Goal: Complete application form: Complete application form

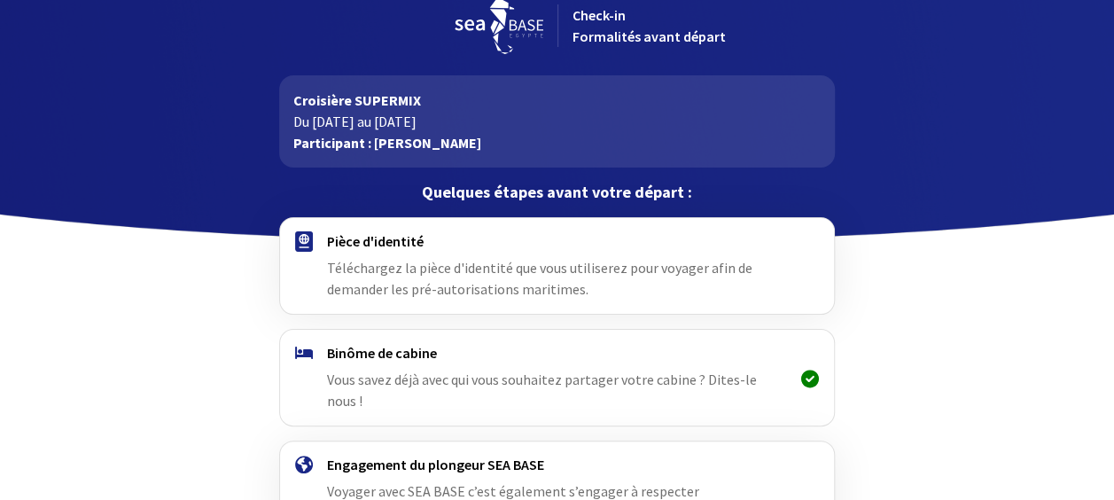
scroll to position [138, 0]
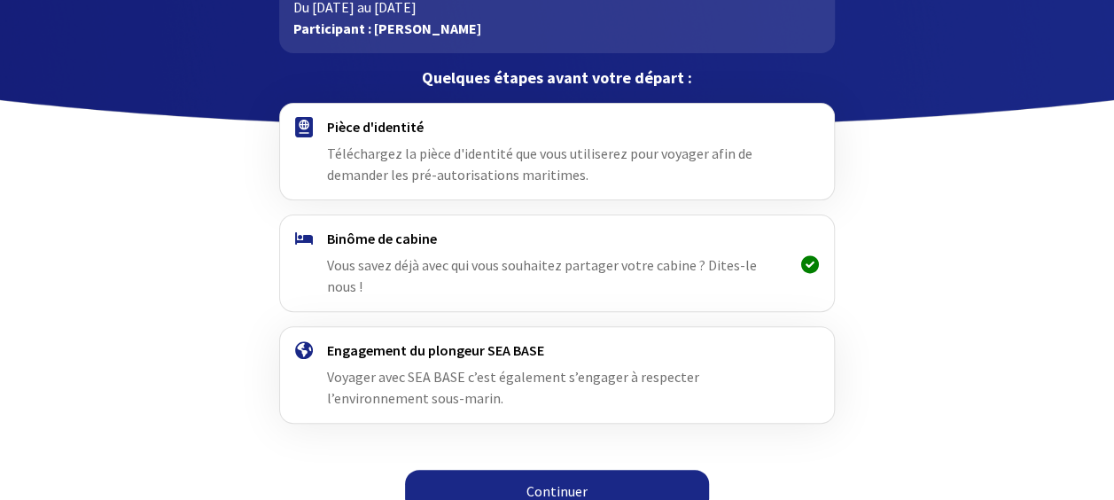
click at [552, 470] on link "Continuer" at bounding box center [557, 491] width 304 height 43
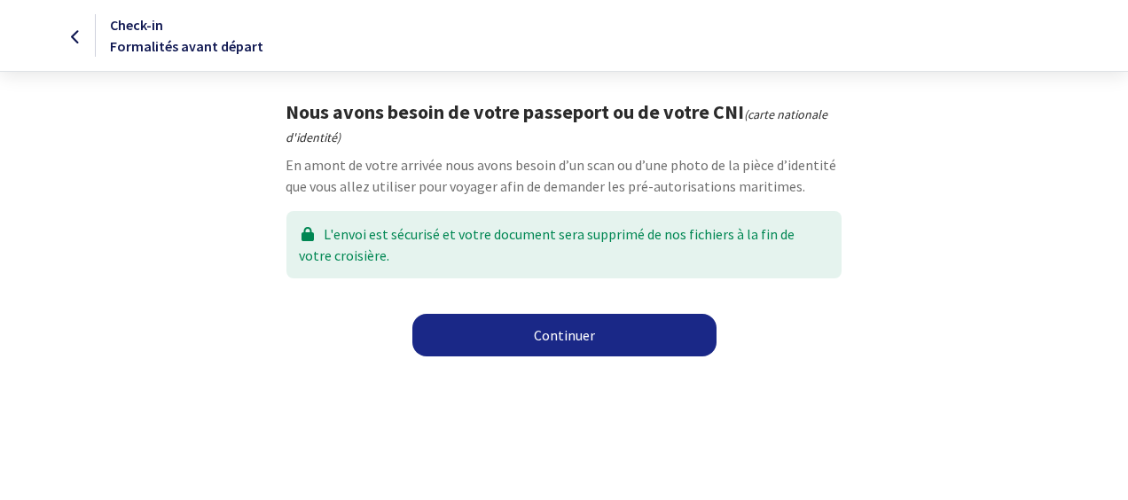
click at [529, 343] on link "Continuer" at bounding box center [564, 335] width 304 height 43
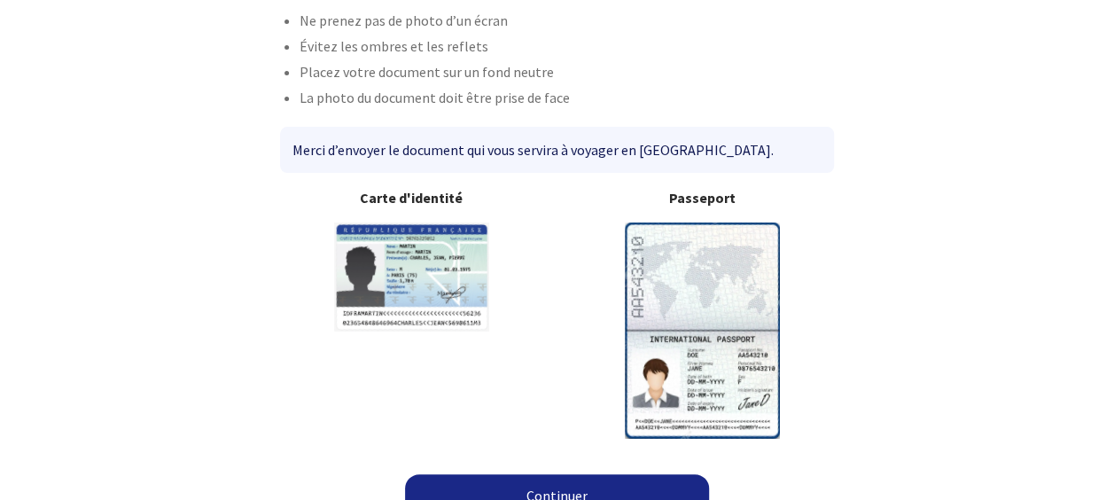
scroll to position [161, 0]
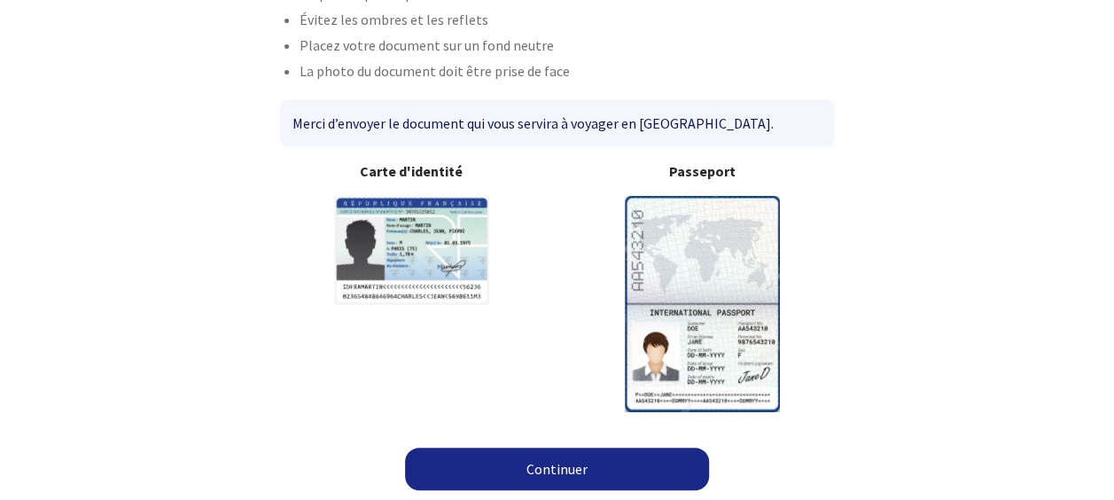
click at [690, 323] on img at bounding box center [702, 303] width 155 height 215
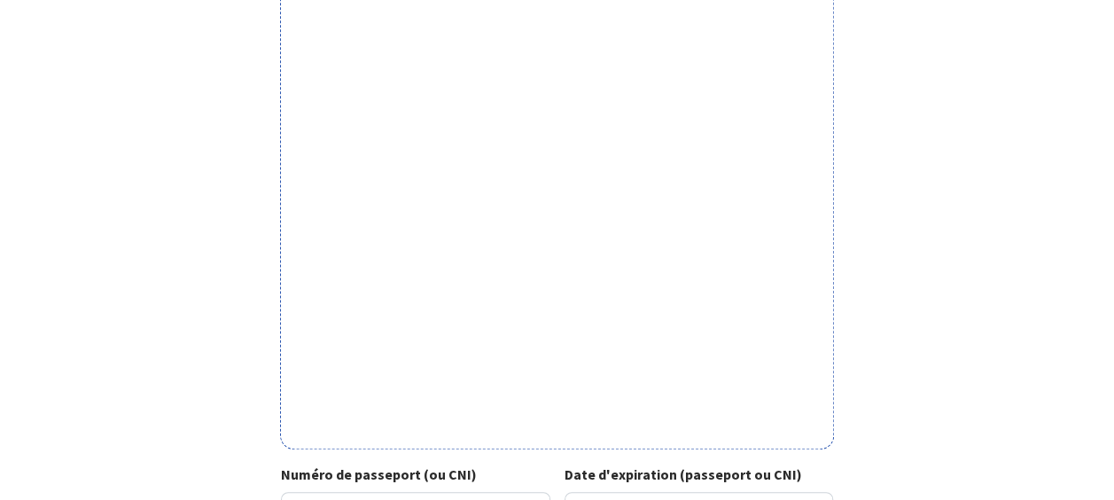
scroll to position [694, 0]
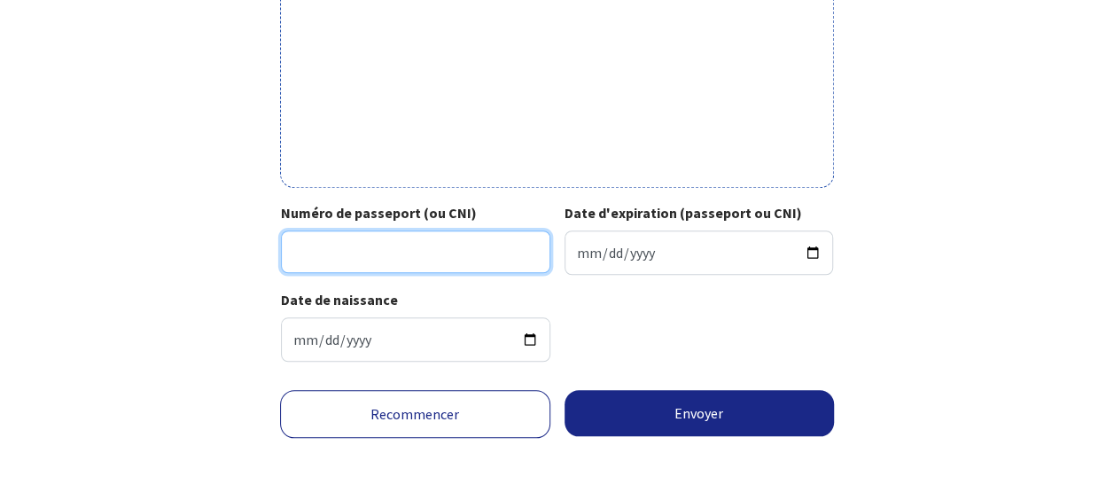
click at [408, 261] on input "Numéro de passeport (ou CNI)" at bounding box center [415, 251] width 269 height 43
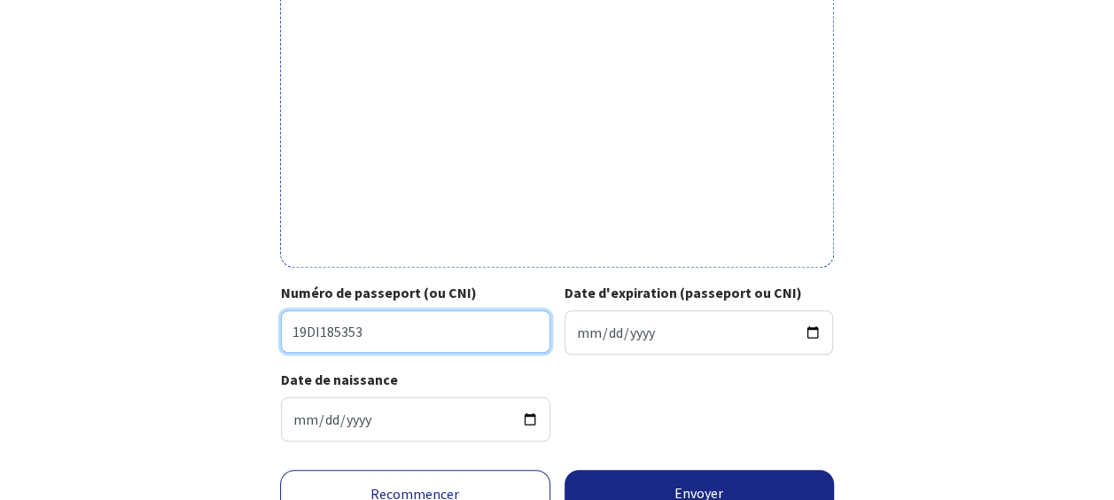
scroll to position [616, 0]
type input "19DI18535"
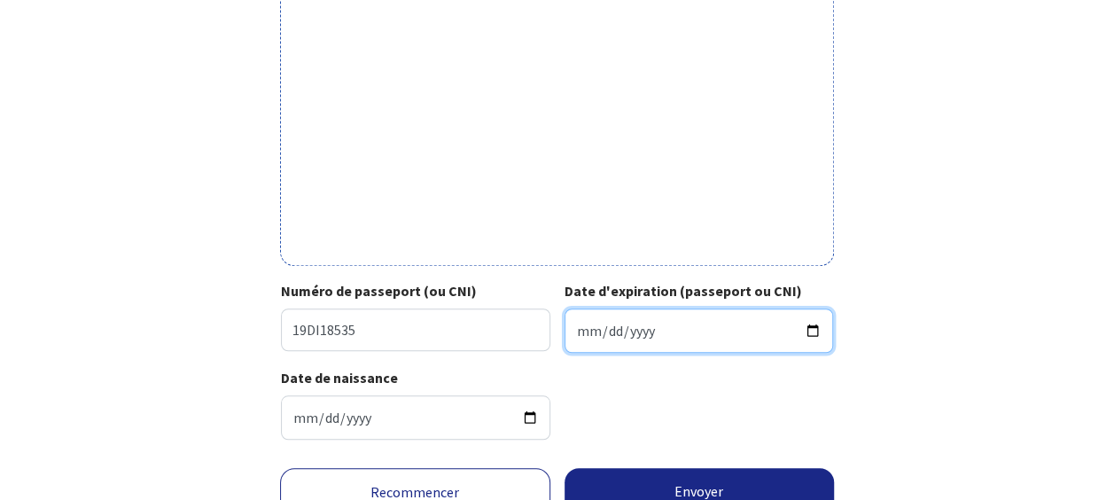
click at [735, 337] on input "Date d'expiration (passeport ou CNI)" at bounding box center [699, 330] width 269 height 44
click at [811, 324] on input "Date d'expiration (passeport ou CNI)" at bounding box center [699, 330] width 269 height 44
click at [808, 321] on input "[DATE]" at bounding box center [699, 330] width 269 height 44
type input "2029-07-21"
click at [746, 381] on div "Date de naissance 2000-05-12" at bounding box center [557, 410] width 552 height 87
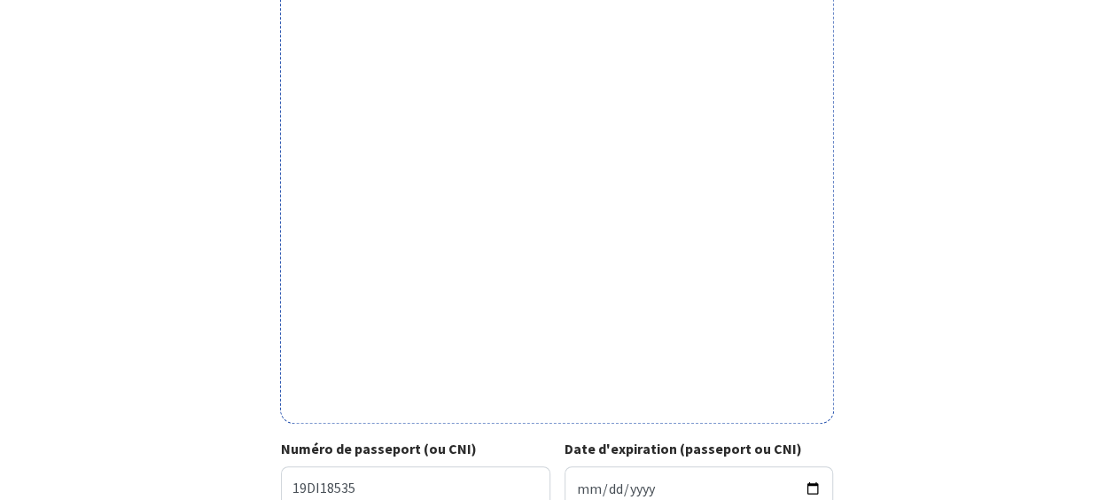
scroll to position [694, 0]
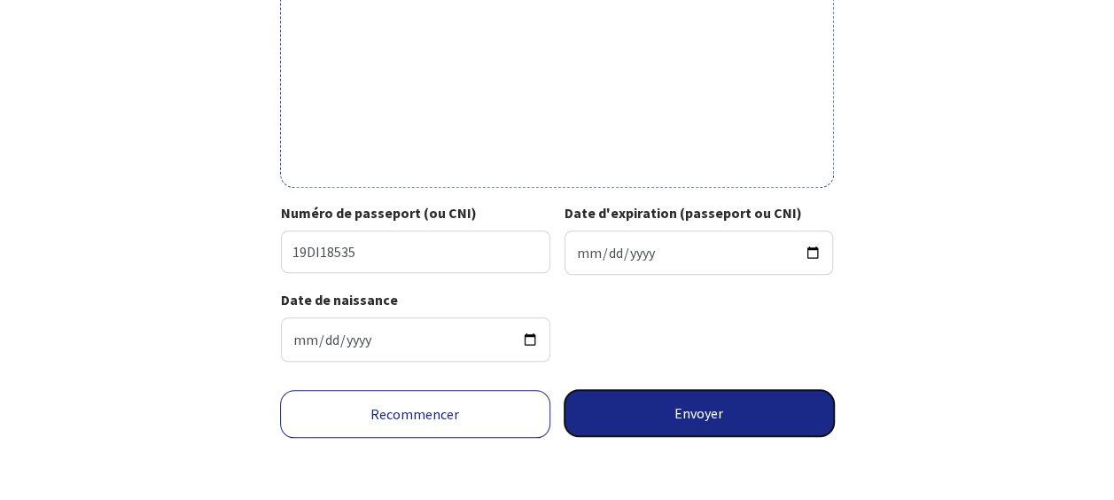
click at [667, 405] on button "Envoyer" at bounding box center [700, 413] width 270 height 46
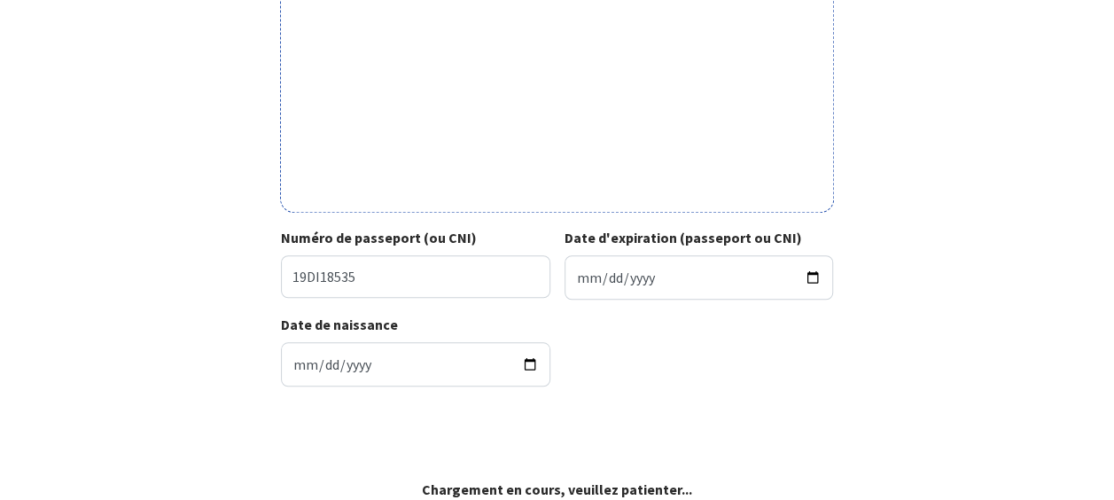
scroll to position [668, 0]
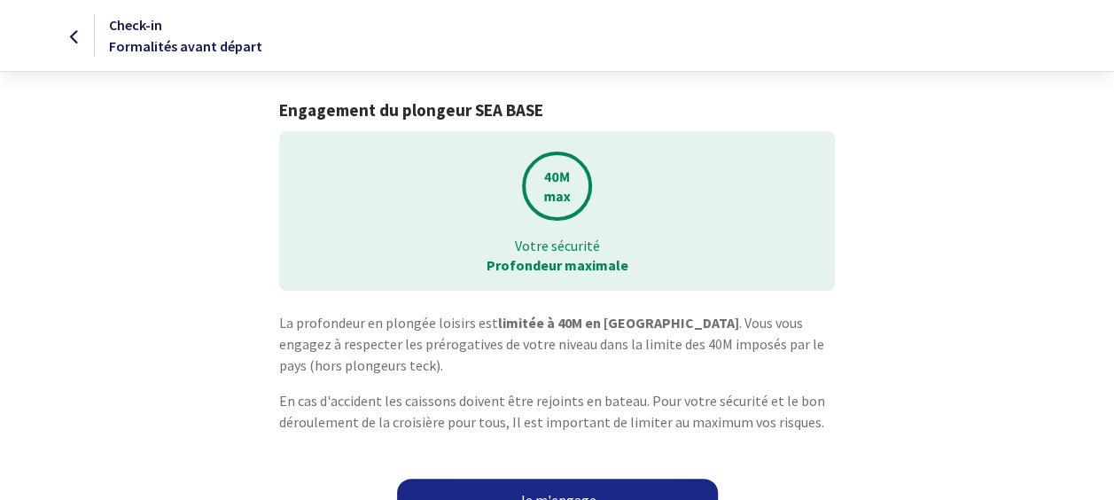
scroll to position [31, 0]
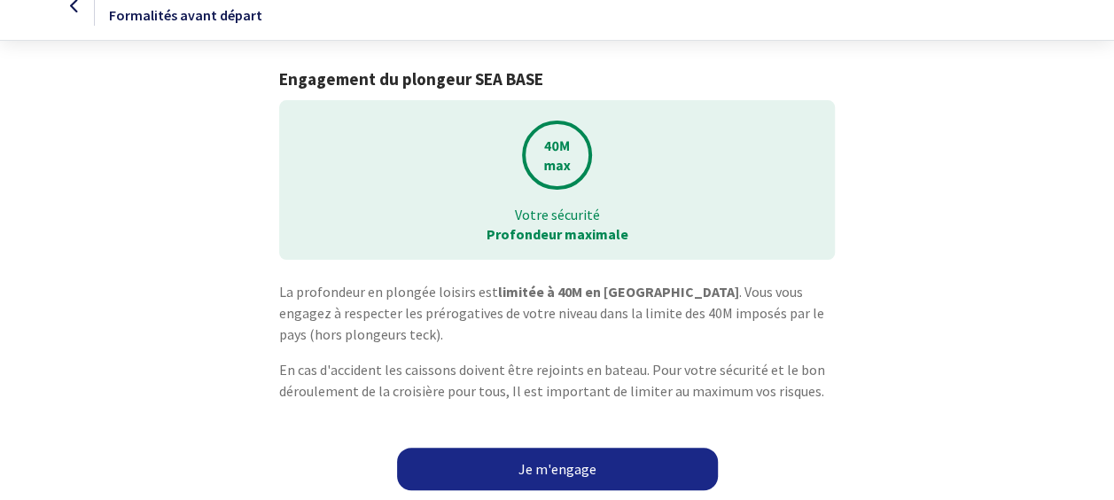
click at [624, 464] on link "Je m'engage" at bounding box center [557, 469] width 321 height 43
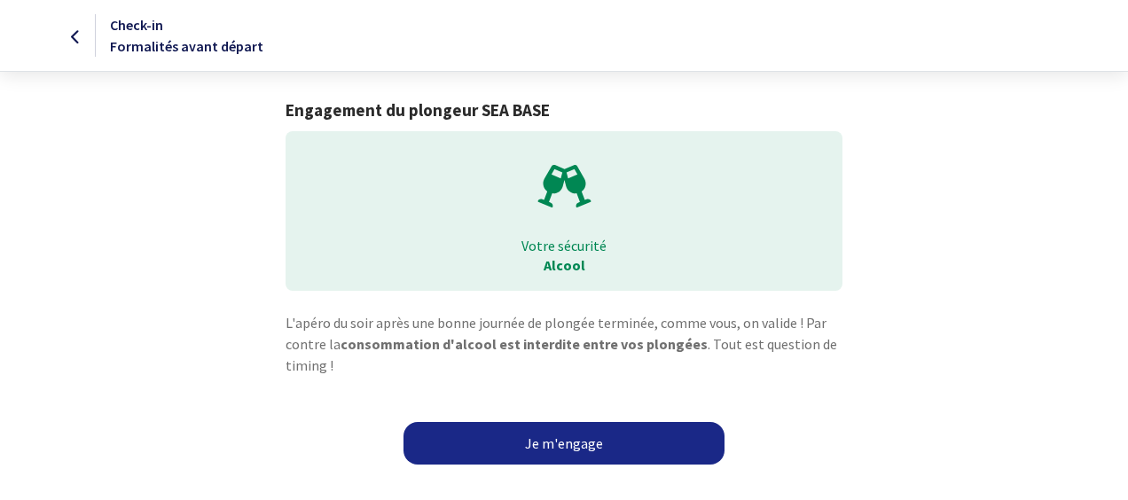
click at [574, 449] on link "Je m'engage" at bounding box center [563, 443] width 321 height 43
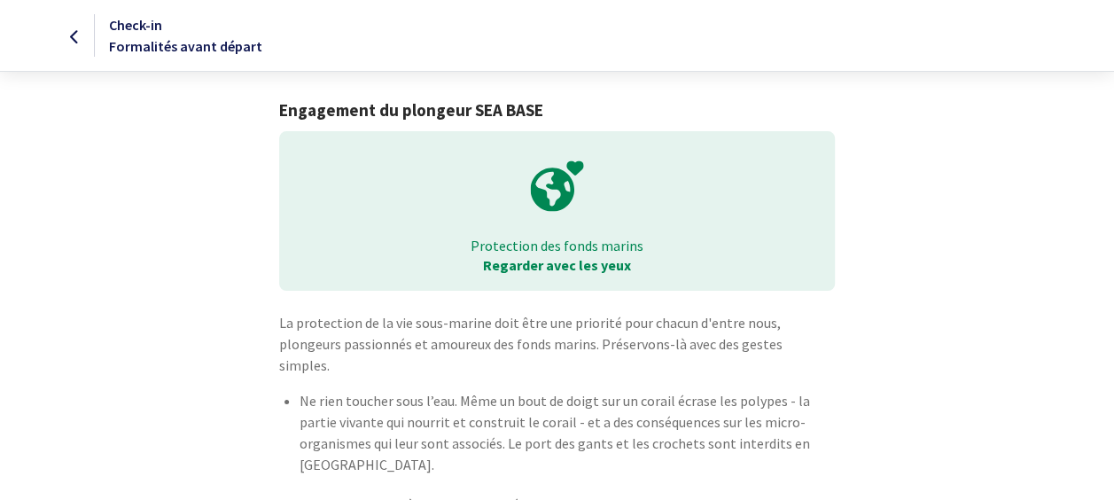
scroll to position [132, 0]
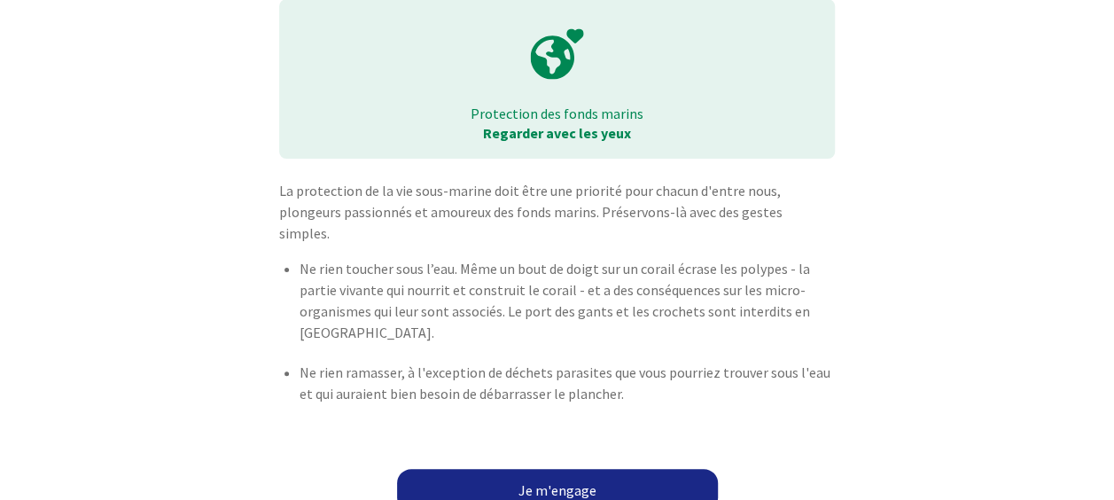
click at [640, 481] on link "Je m'engage" at bounding box center [557, 490] width 321 height 43
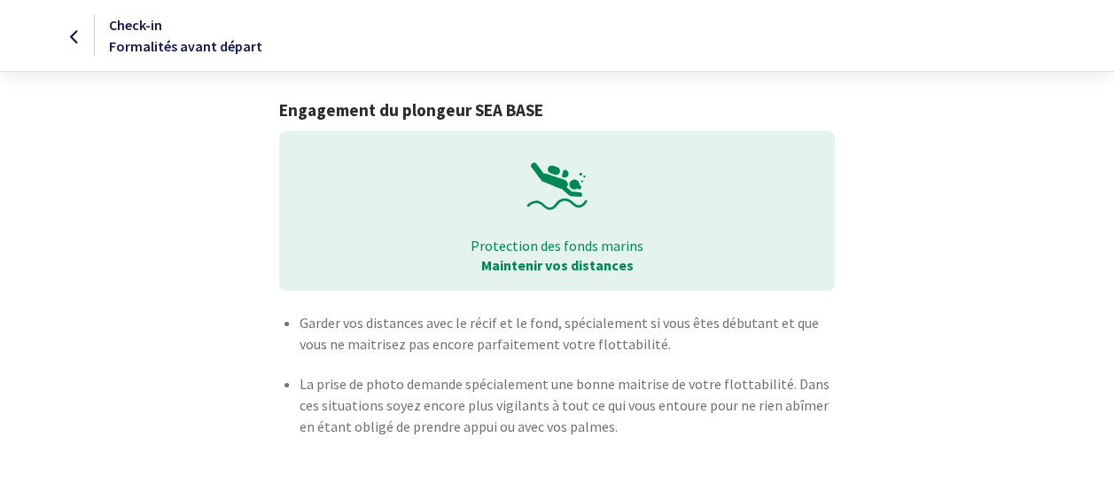
scroll to position [54, 0]
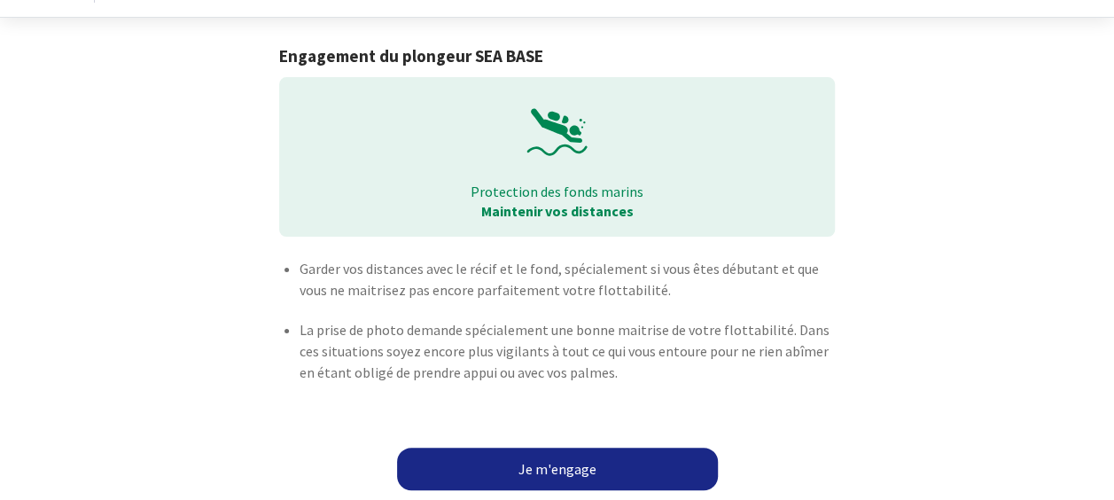
click at [628, 464] on link "Je m'engage" at bounding box center [557, 469] width 321 height 43
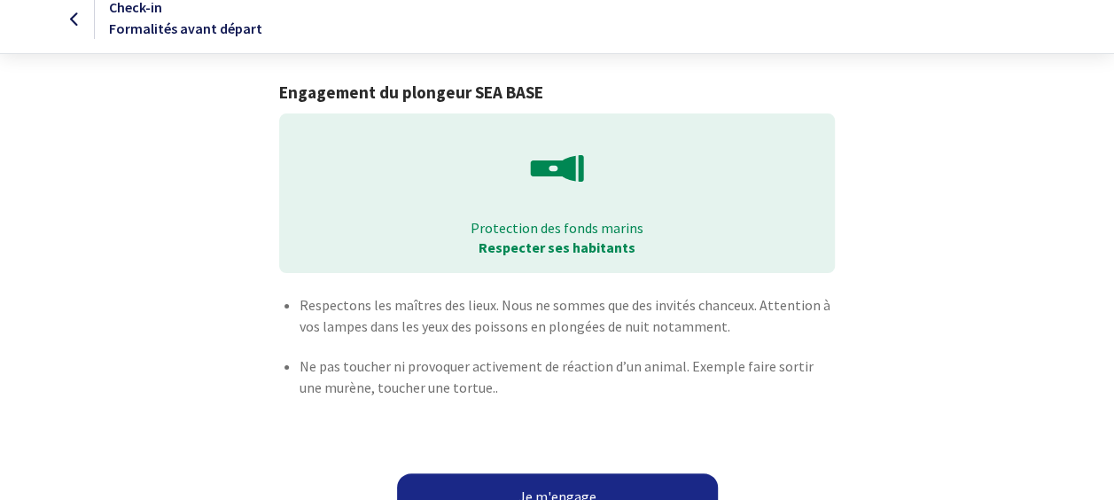
scroll to position [58, 0]
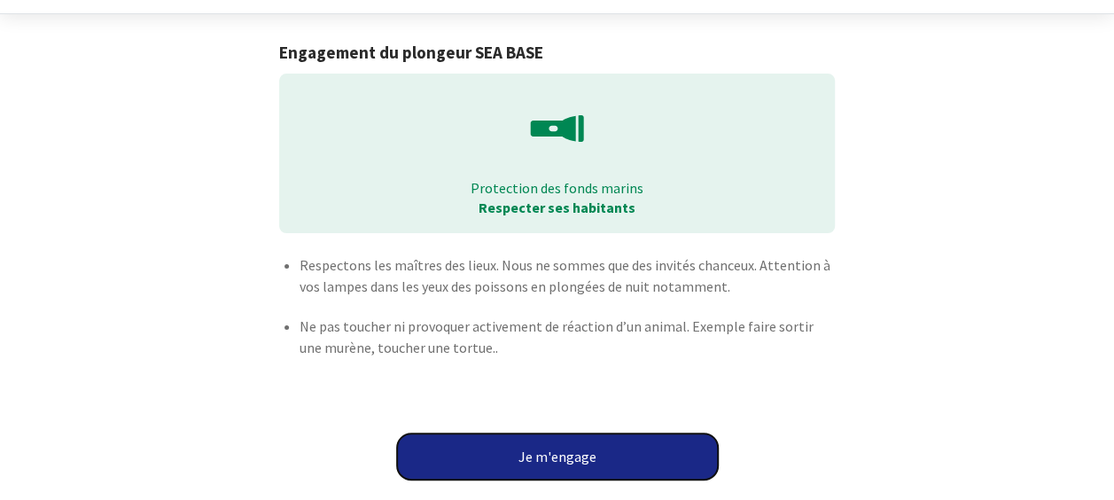
click at [656, 457] on button "Je m'engage" at bounding box center [557, 456] width 321 height 46
